Goal: Check status

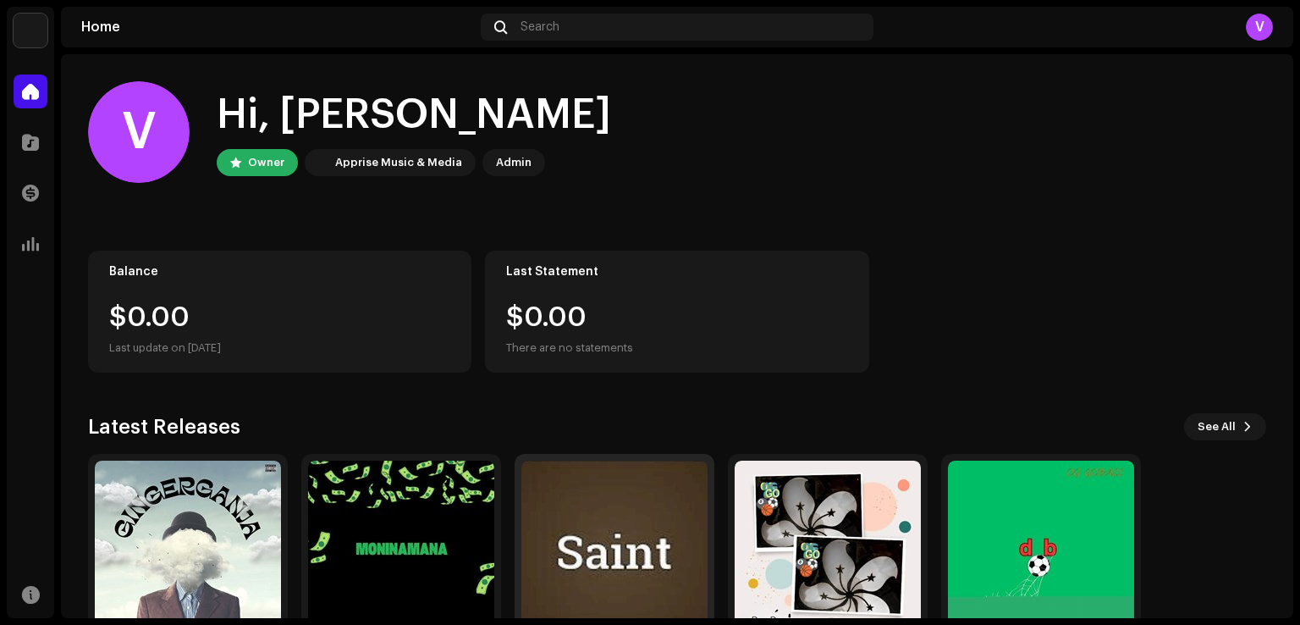
click at [683, 488] on img at bounding box center [615, 554] width 186 height 186
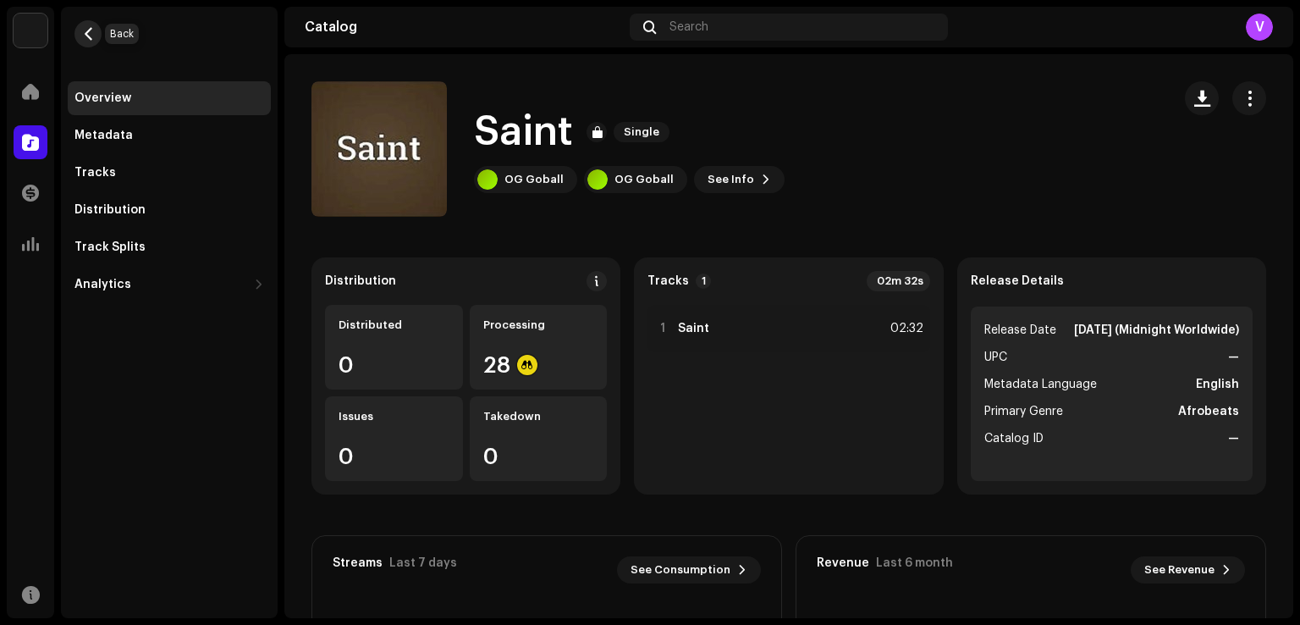
click at [84, 32] on span "button" at bounding box center [88, 34] width 13 height 14
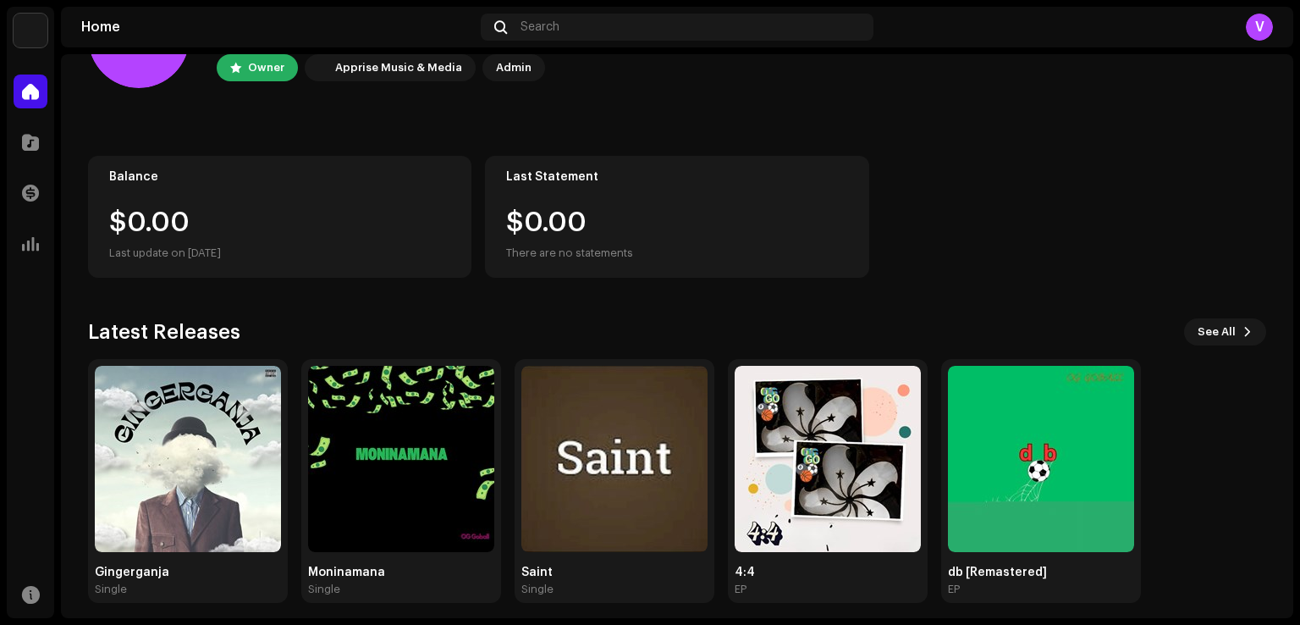
scroll to position [107, 0]
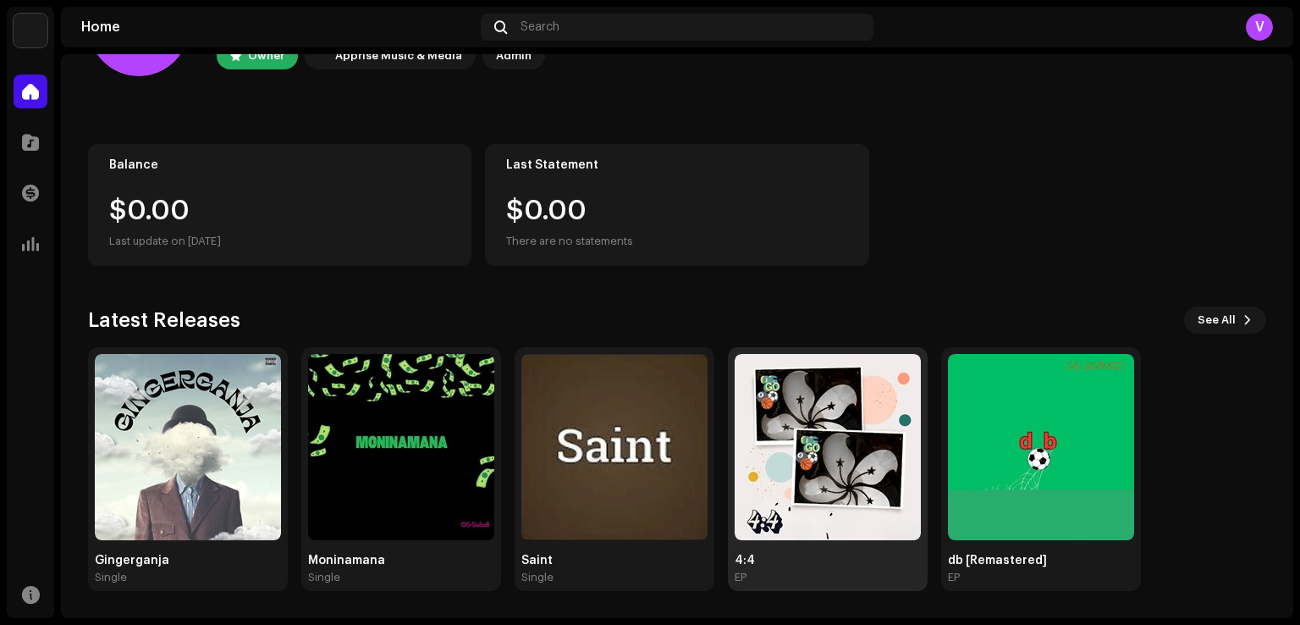
click at [796, 400] on img at bounding box center [828, 447] width 186 height 186
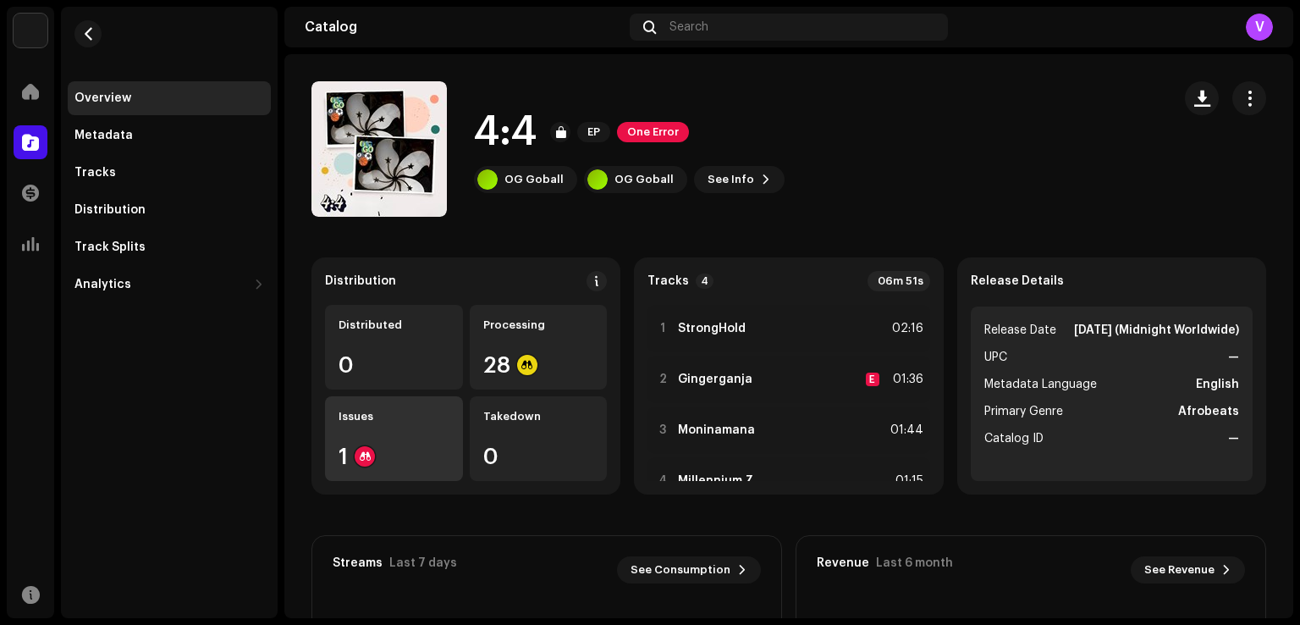
click at [358, 444] on div "Issues 1" at bounding box center [394, 438] width 138 height 85
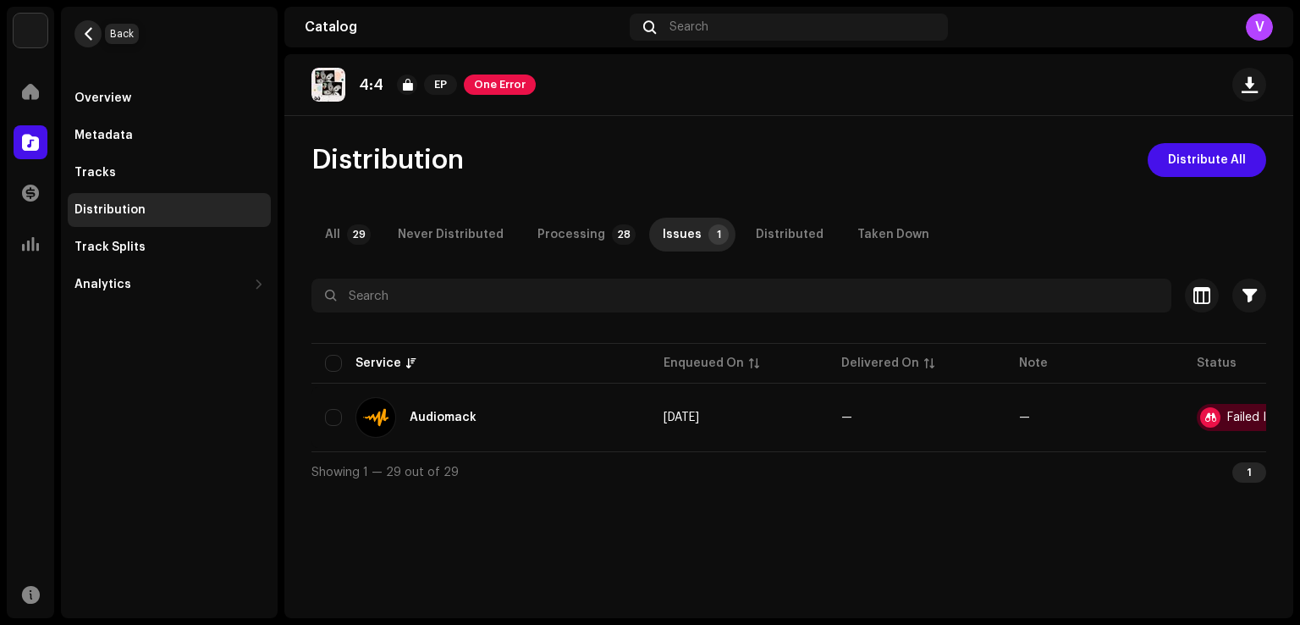
click at [80, 35] on button "button" at bounding box center [88, 33] width 27 height 27
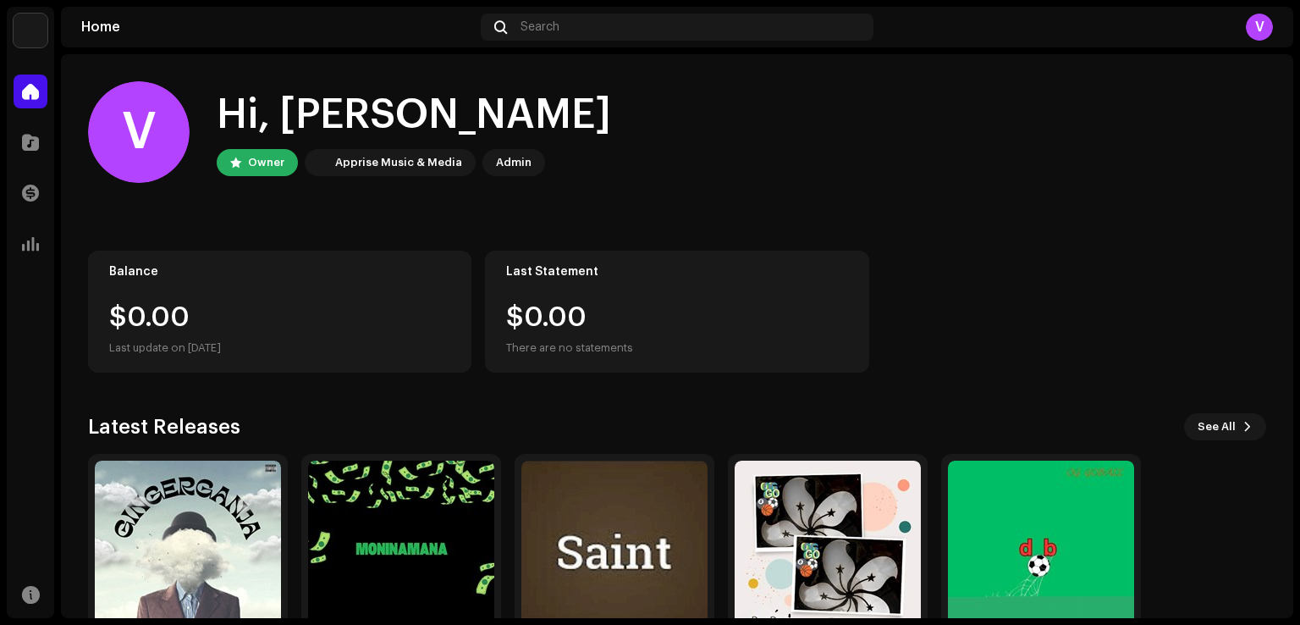
scroll to position [107, 0]
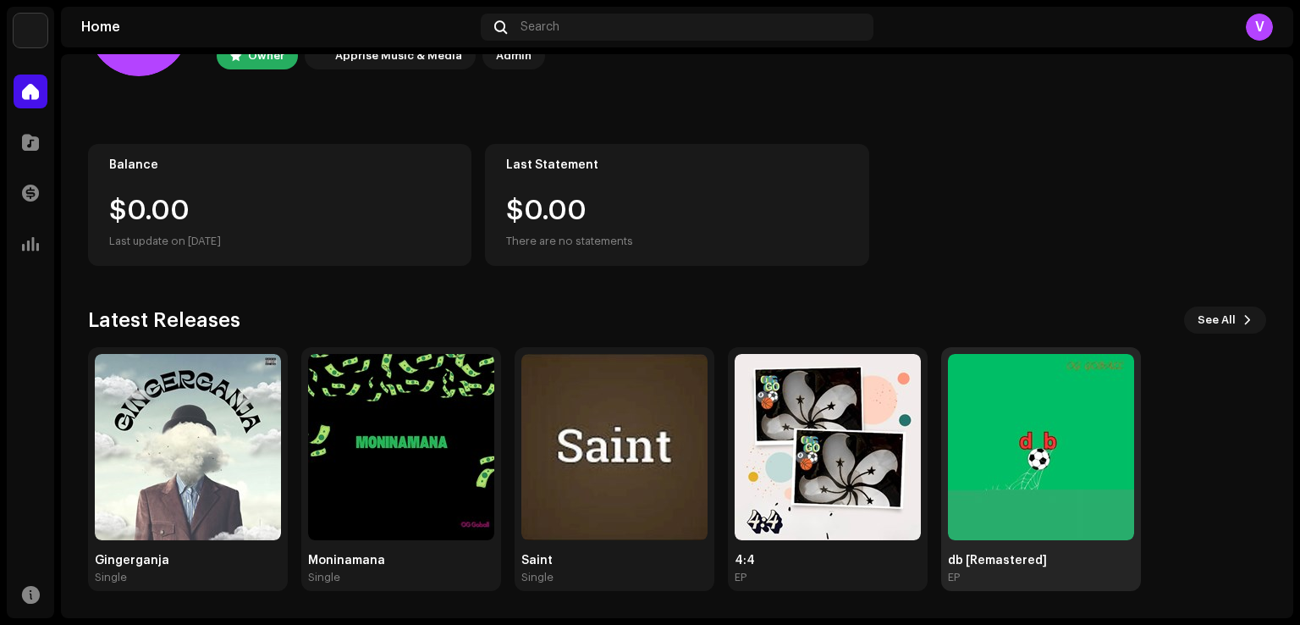
click at [1036, 494] on img at bounding box center [1041, 447] width 186 height 186
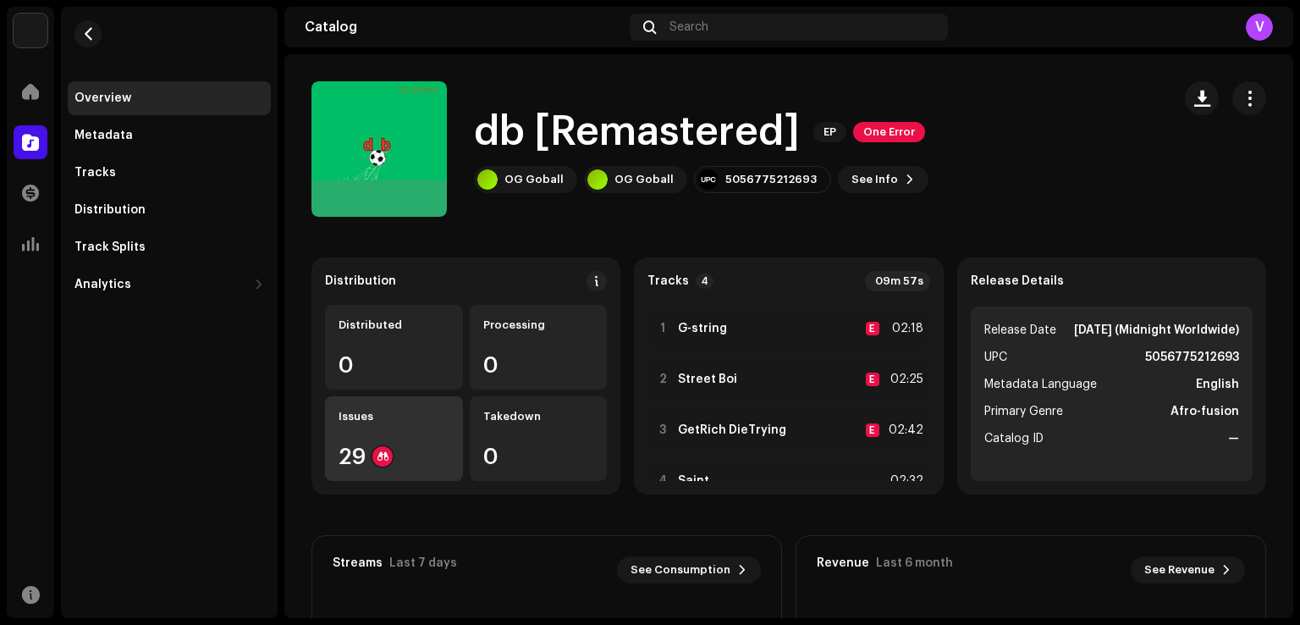
click at [407, 448] on div "29" at bounding box center [394, 456] width 111 height 22
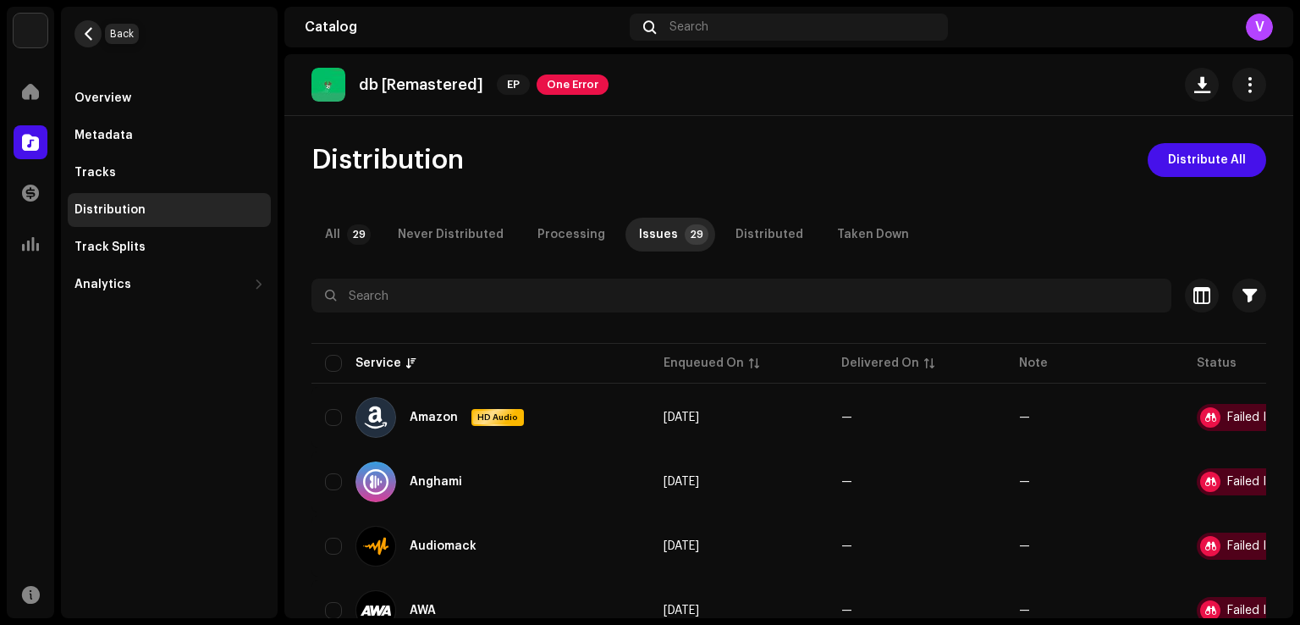
click at [86, 29] on span "button" at bounding box center [88, 34] width 13 height 14
